Goal: Find specific page/section: Find specific page/section

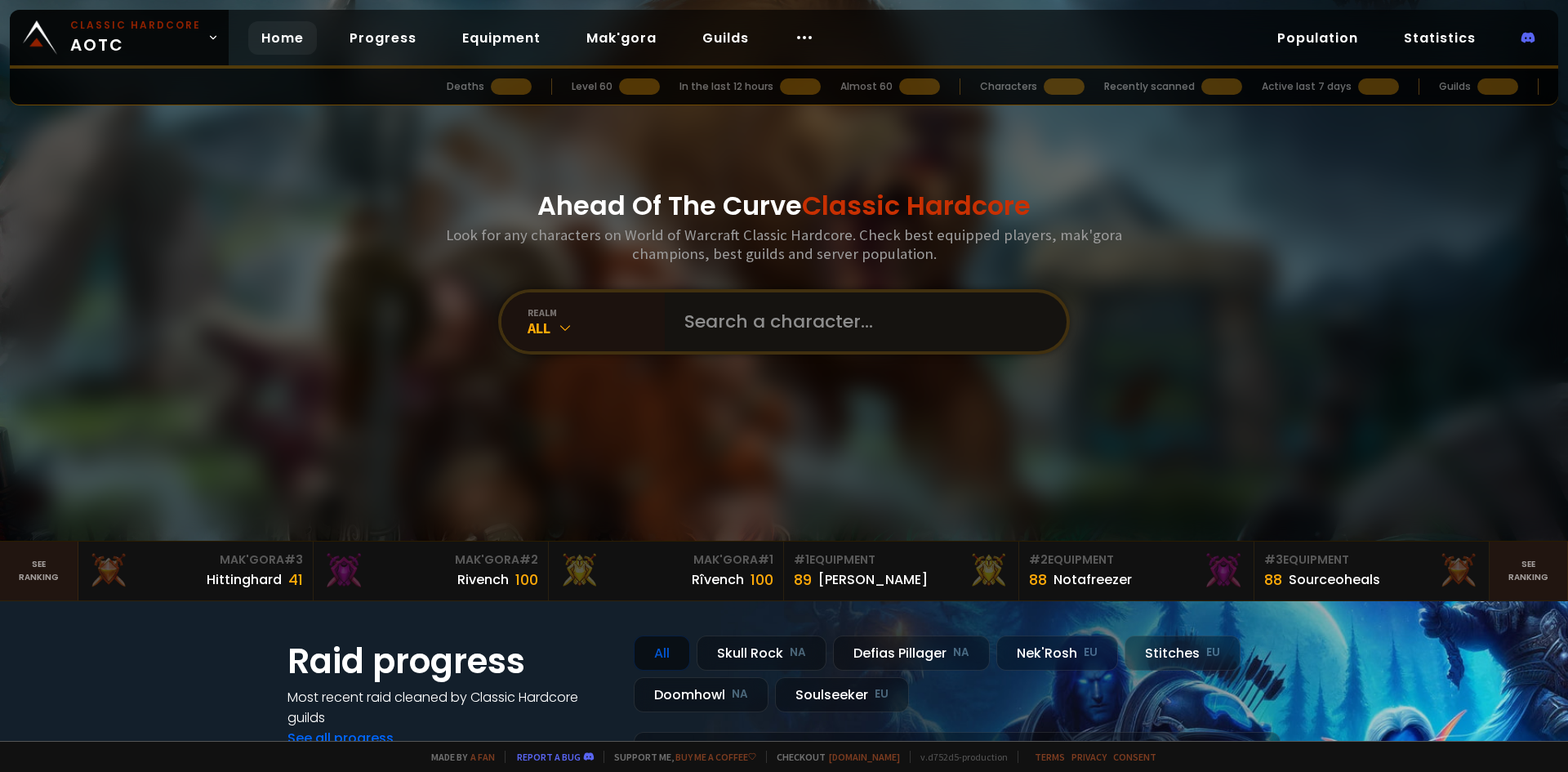
click at [751, 333] on input "text" at bounding box center [860, 322] width 372 height 59
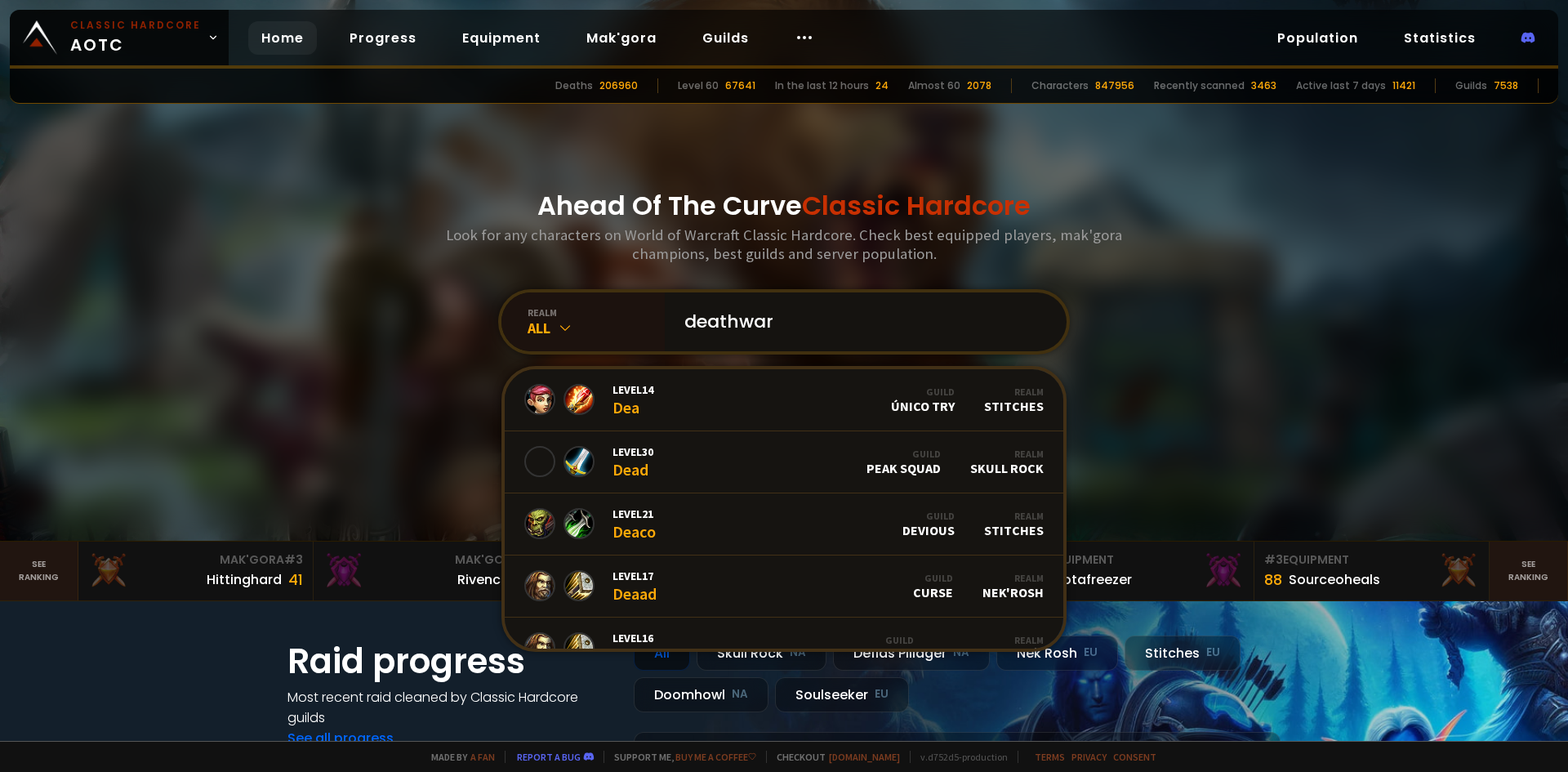
type input "deathward"
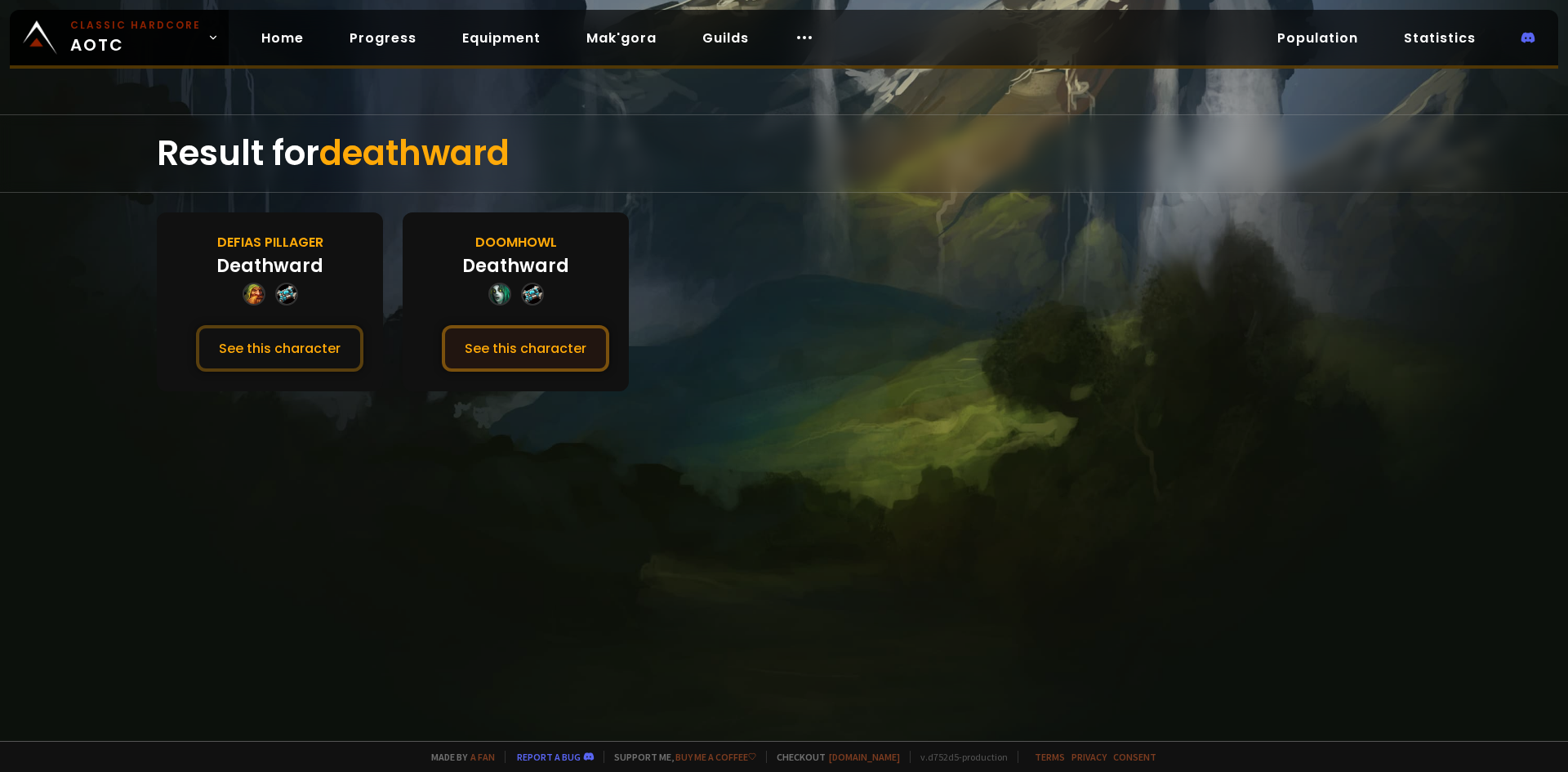
click at [518, 344] on button "See this character" at bounding box center [525, 348] width 167 height 46
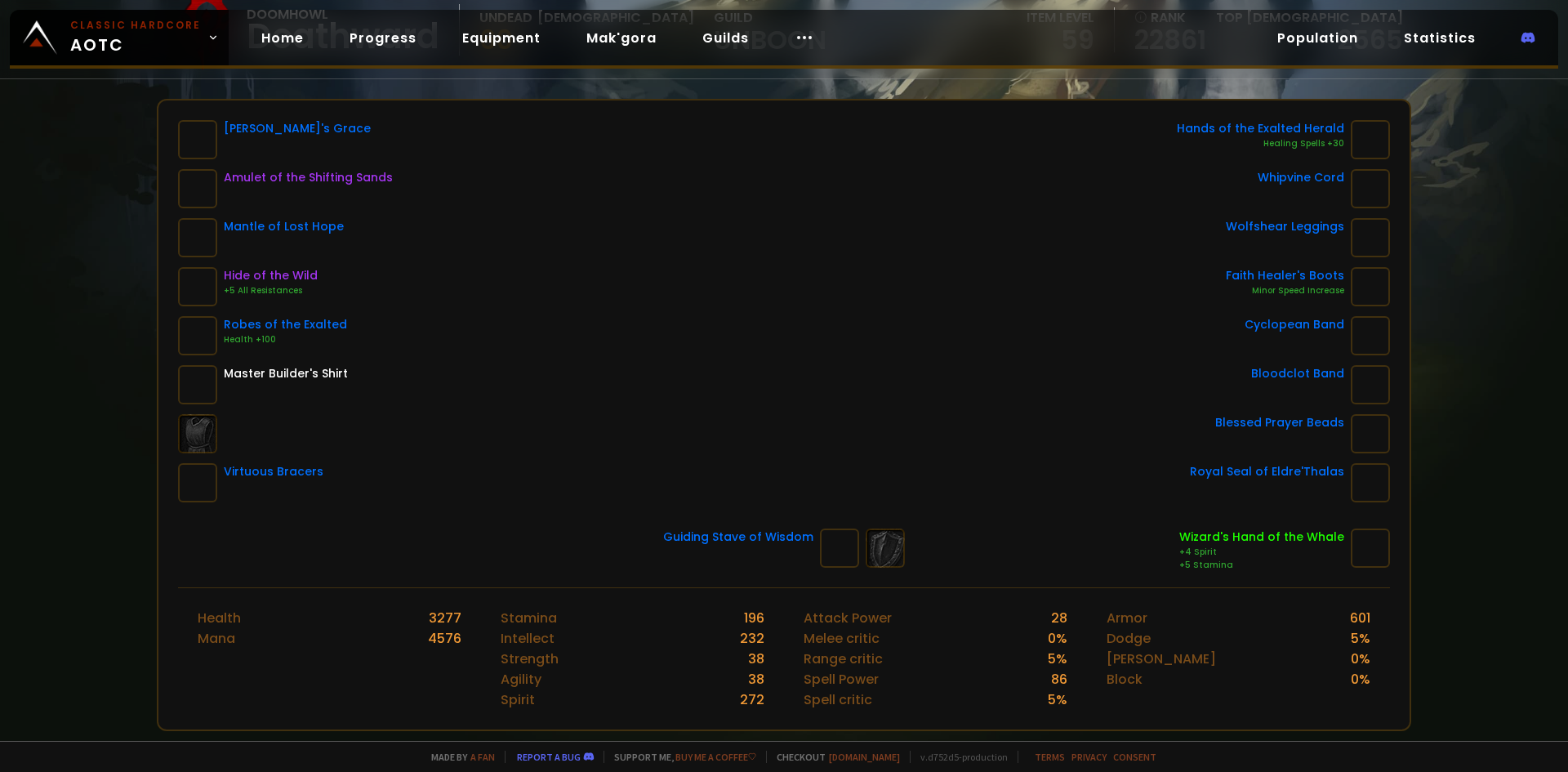
scroll to position [163, 0]
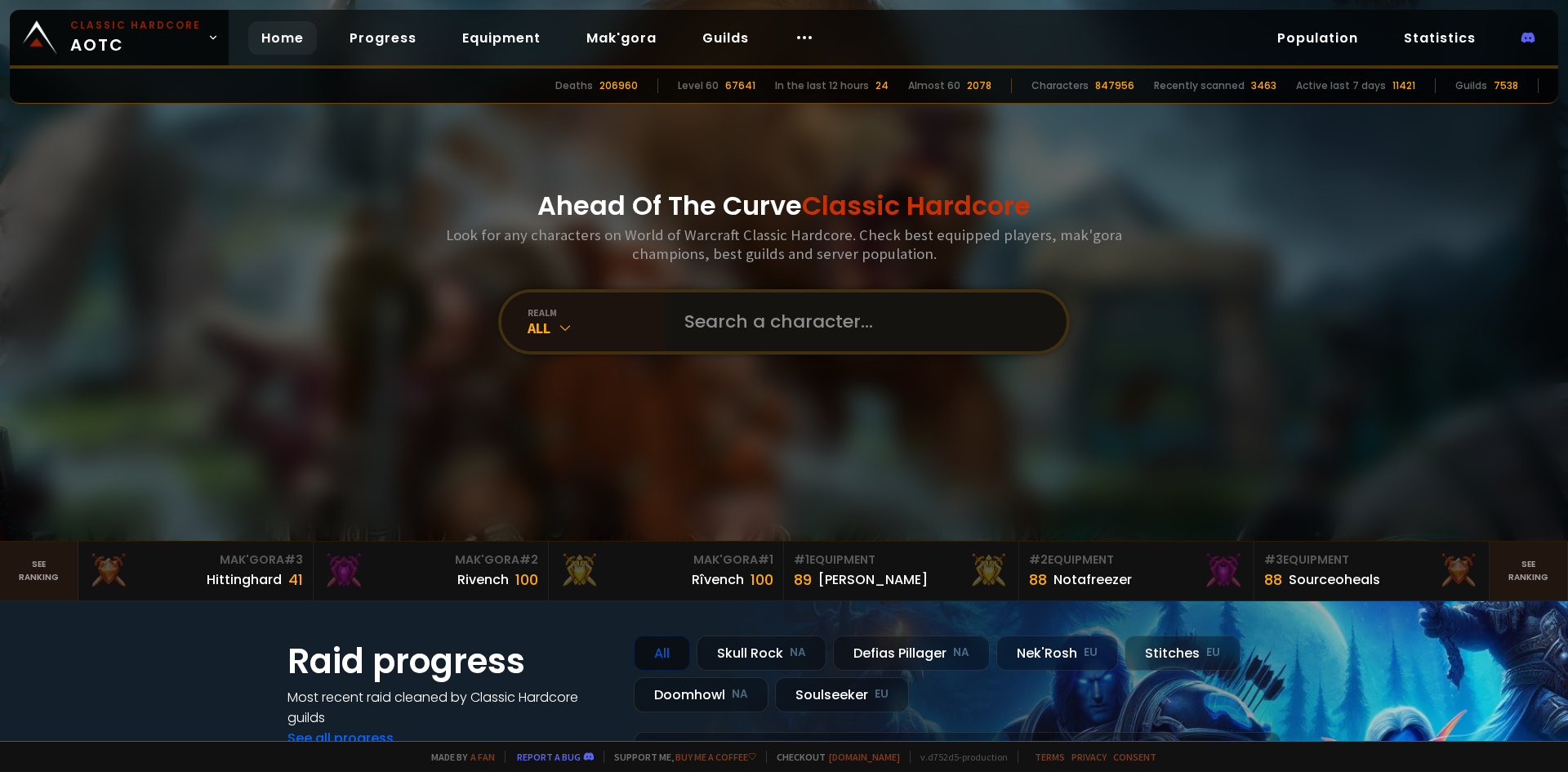
click at [716, 312] on input "text" at bounding box center [860, 322] width 372 height 59
type input "sabinr"
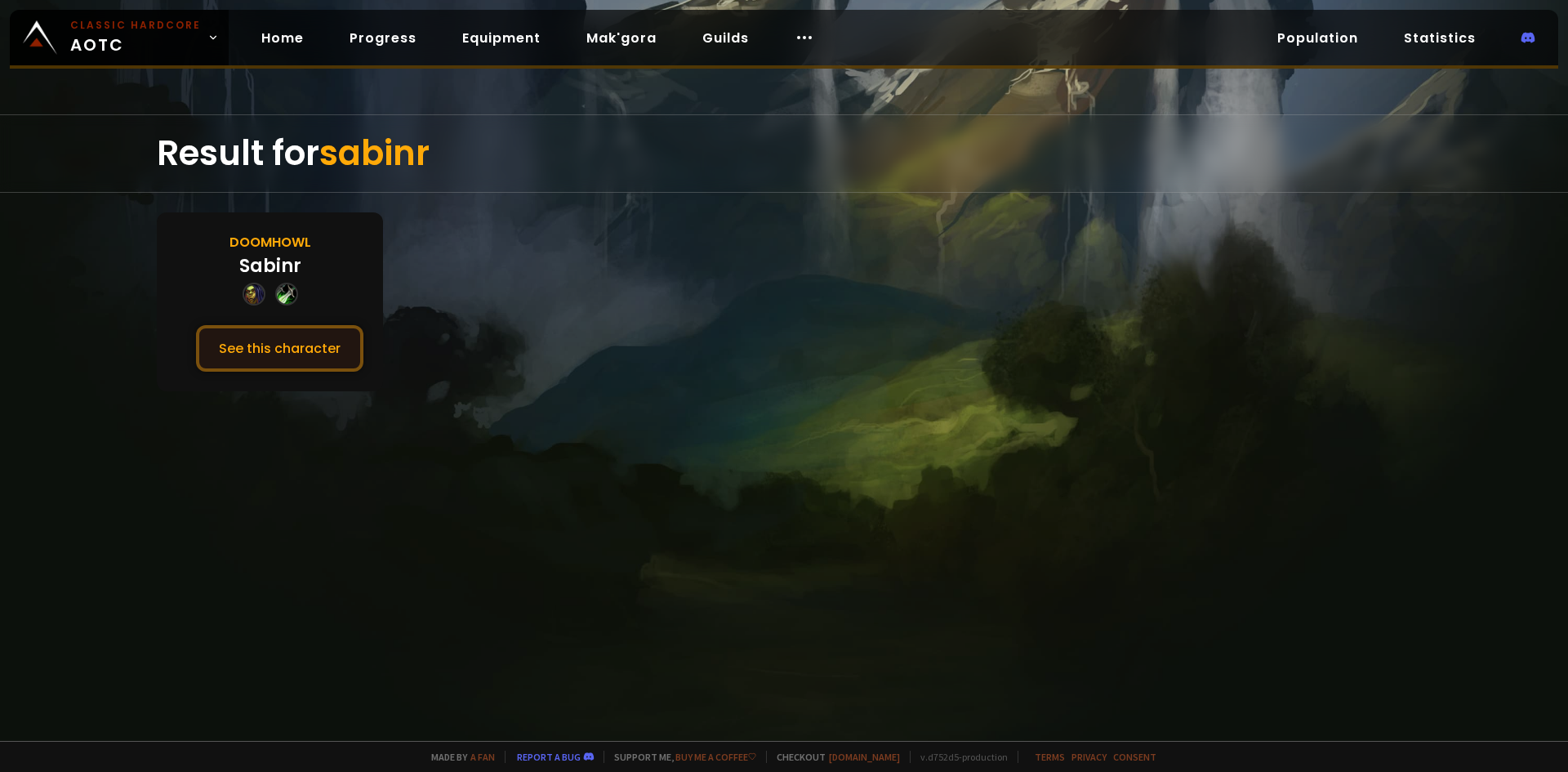
click at [320, 357] on button "See this character" at bounding box center [279, 348] width 167 height 46
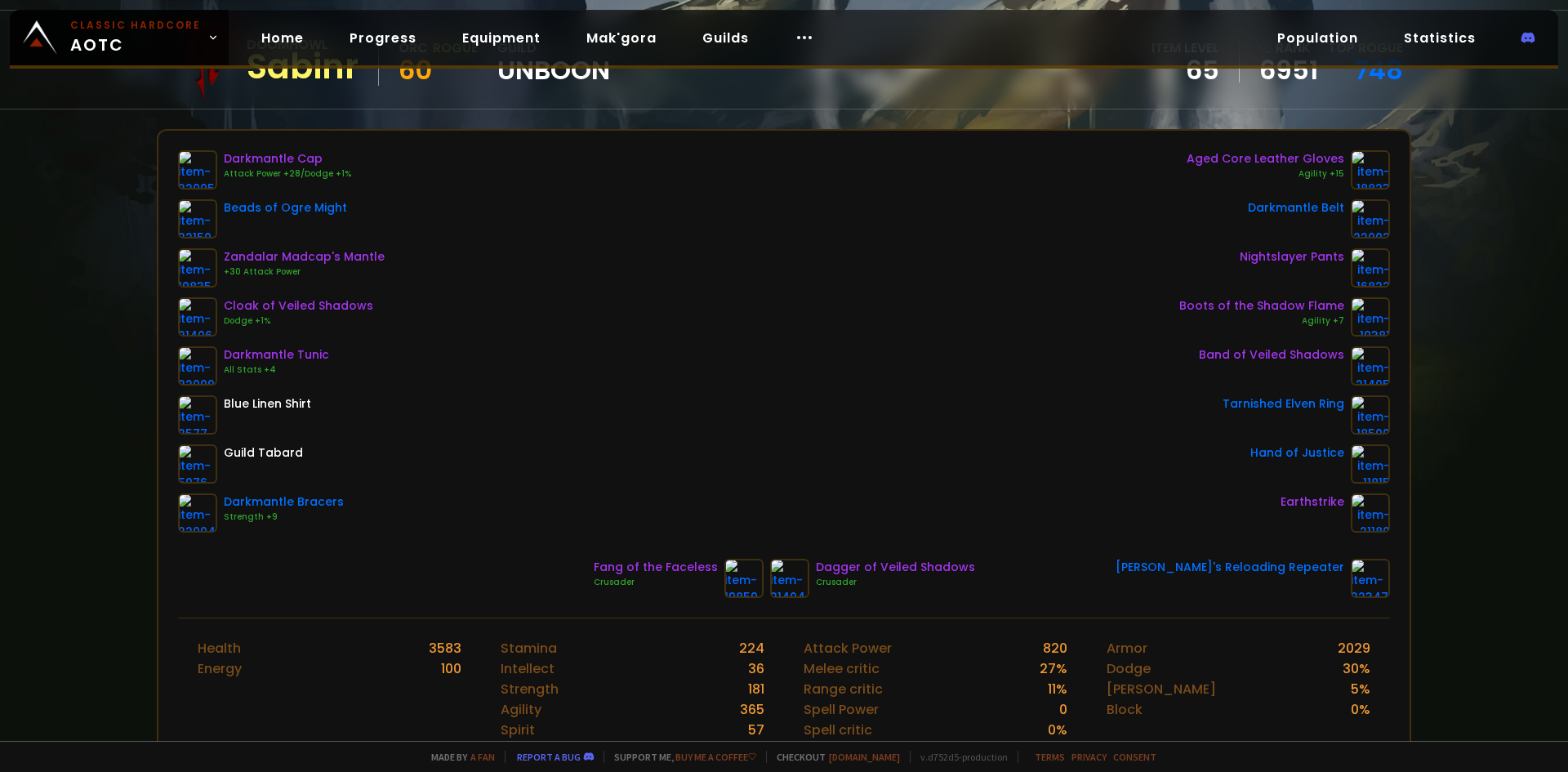
scroll to position [81, 0]
